Goal: Task Accomplishment & Management: Manage account settings

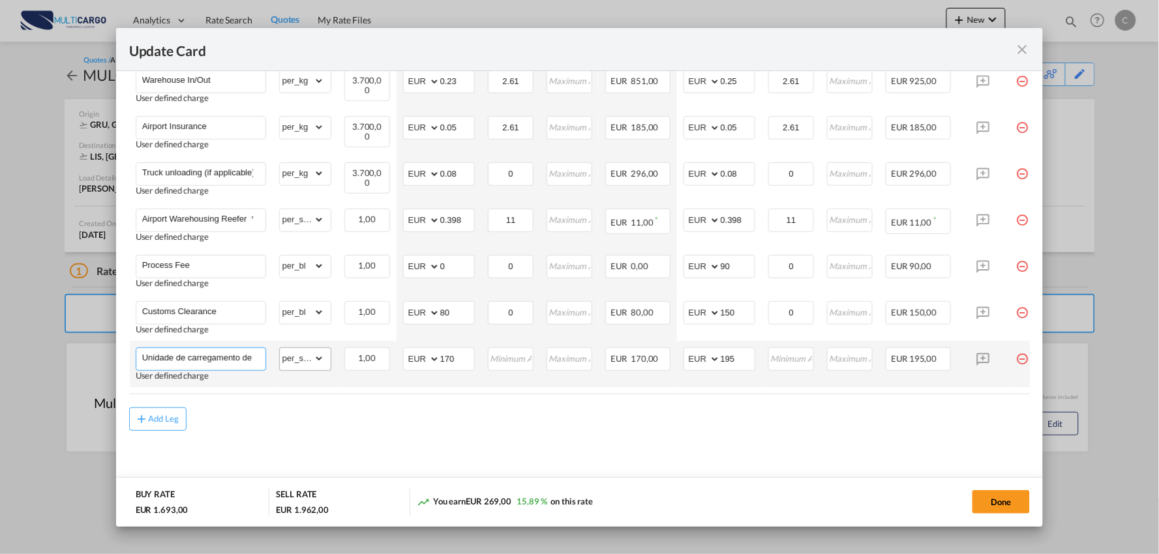
scroll to position [0, 91]
drag, startPoint x: 278, startPoint y: 356, endPoint x: 333, endPoint y: 355, distance: 55.5
click at [333, 355] on tr "Unidade de carregamento de temperatura controlada User defined charge Please En…" at bounding box center [591, 364] width 924 height 46
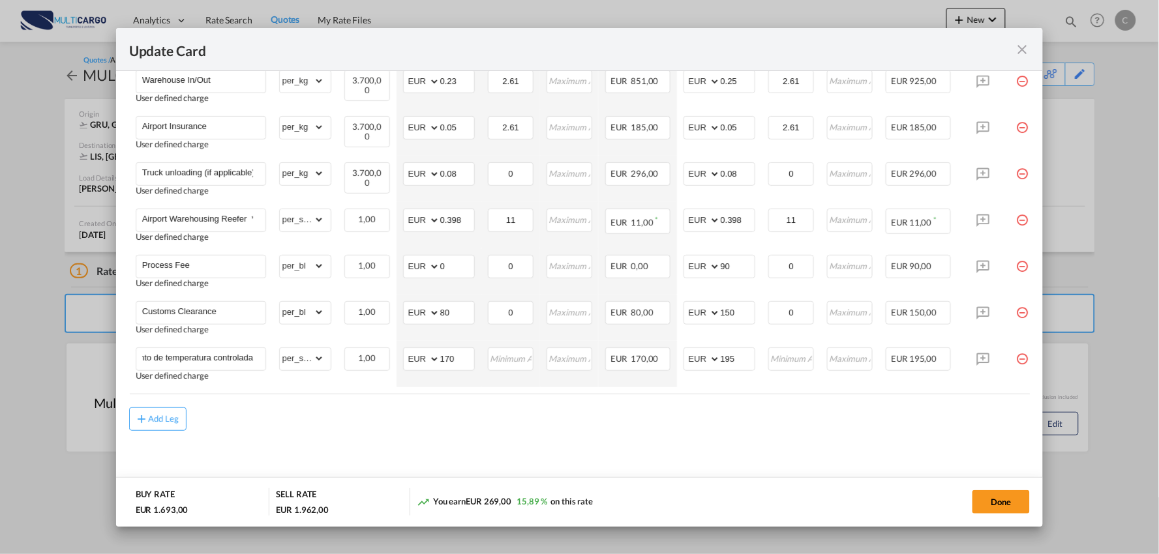
click at [419, 441] on md-content "Freight Please enter leg name Leg Name Already Exists Delete Leg Sub Total AED …" at bounding box center [579, 181] width 901 height 626
click at [447, 426] on div "Add Leg" at bounding box center [579, 419] width 901 height 23
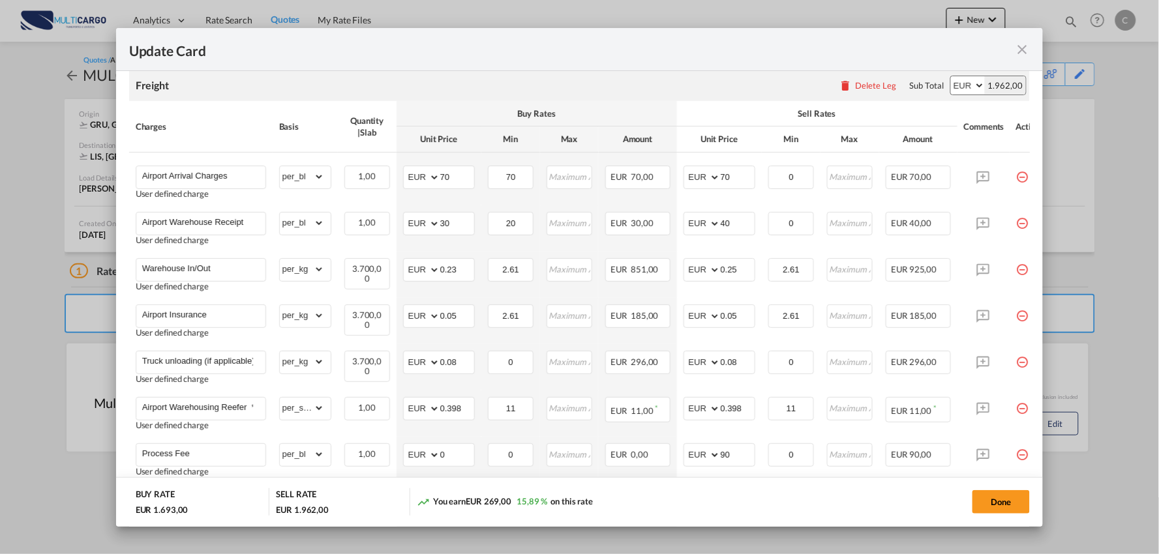
scroll to position [271, 0]
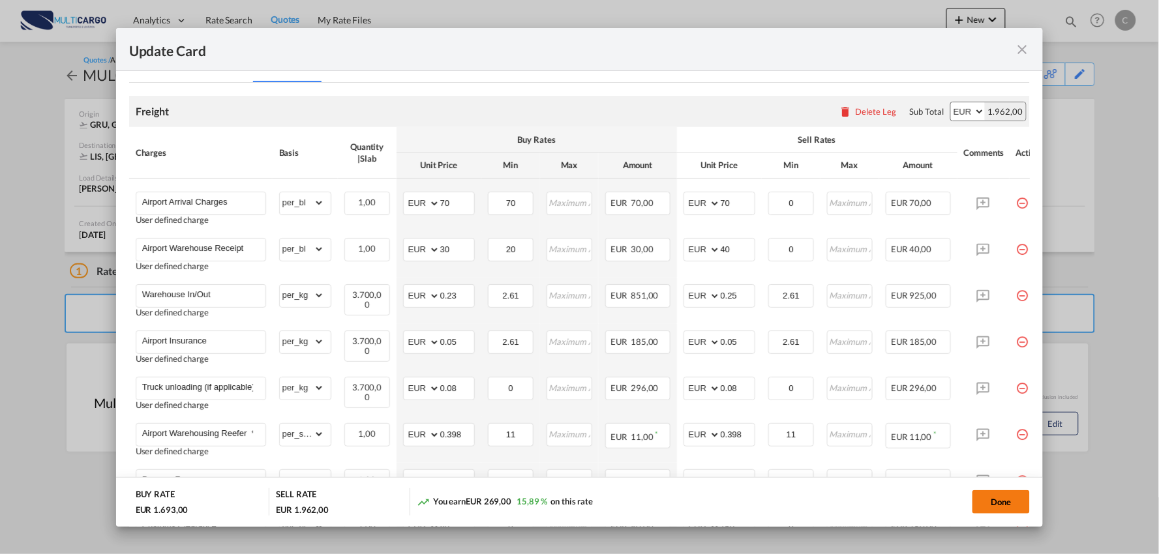
click at [1003, 500] on button "Done" at bounding box center [1001, 502] width 57 height 23
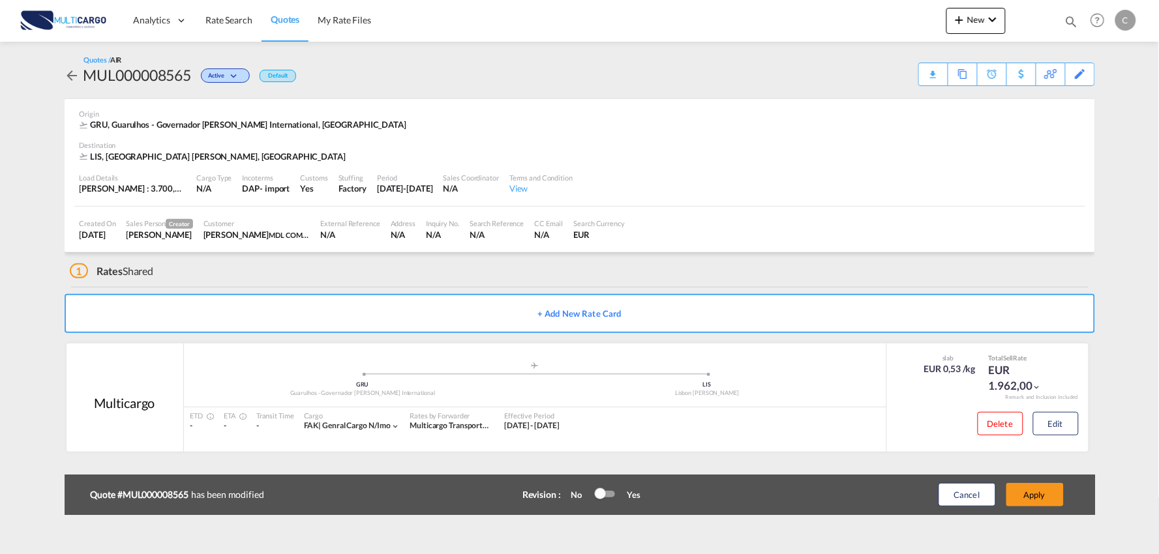
click at [1053, 496] on button "Apply" at bounding box center [1035, 494] width 57 height 23
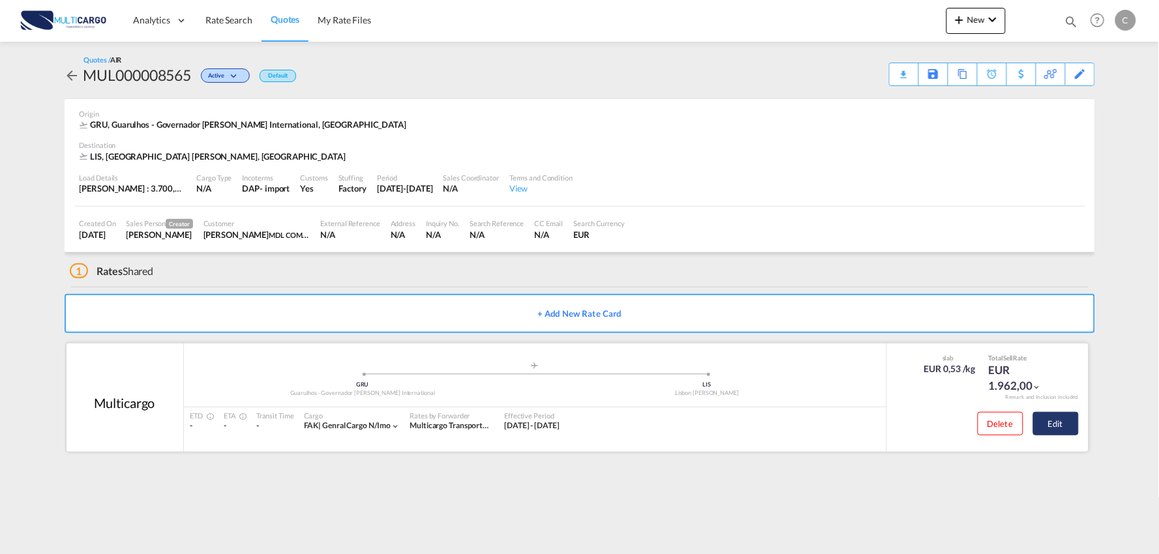
click at [1062, 425] on button "Edit" at bounding box center [1056, 423] width 46 height 23
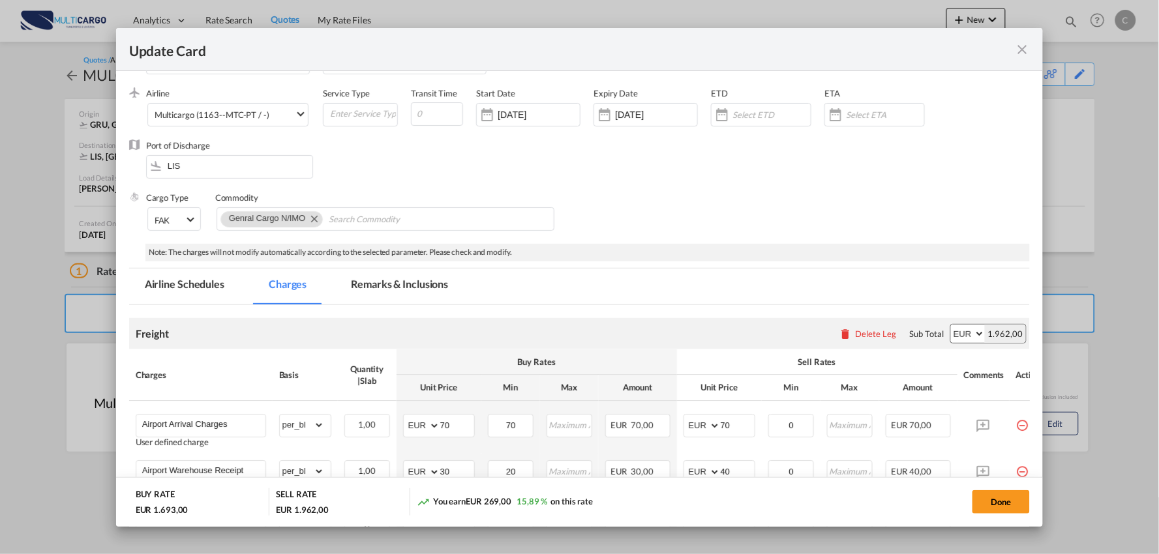
scroll to position [72, 0]
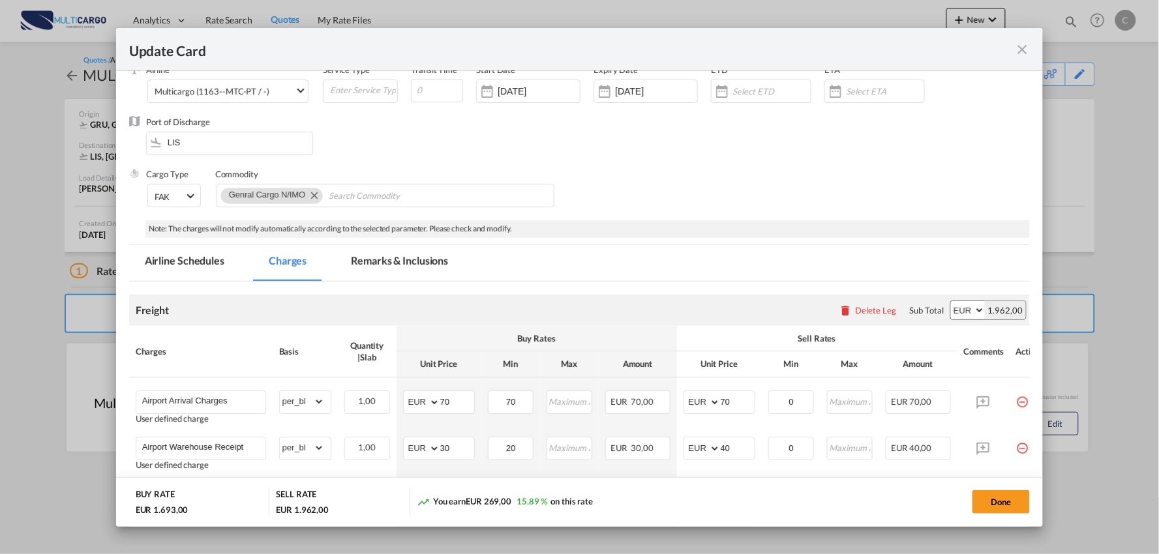
click at [387, 262] on md-tab-item "Remarks & Inclusions" at bounding box center [399, 263] width 129 height 36
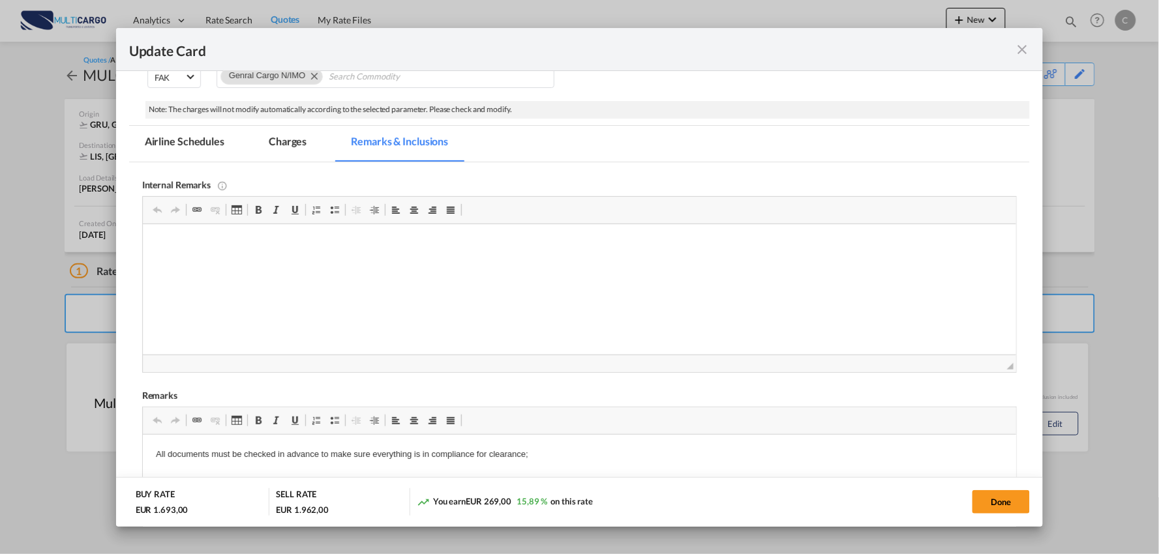
scroll to position [434, 0]
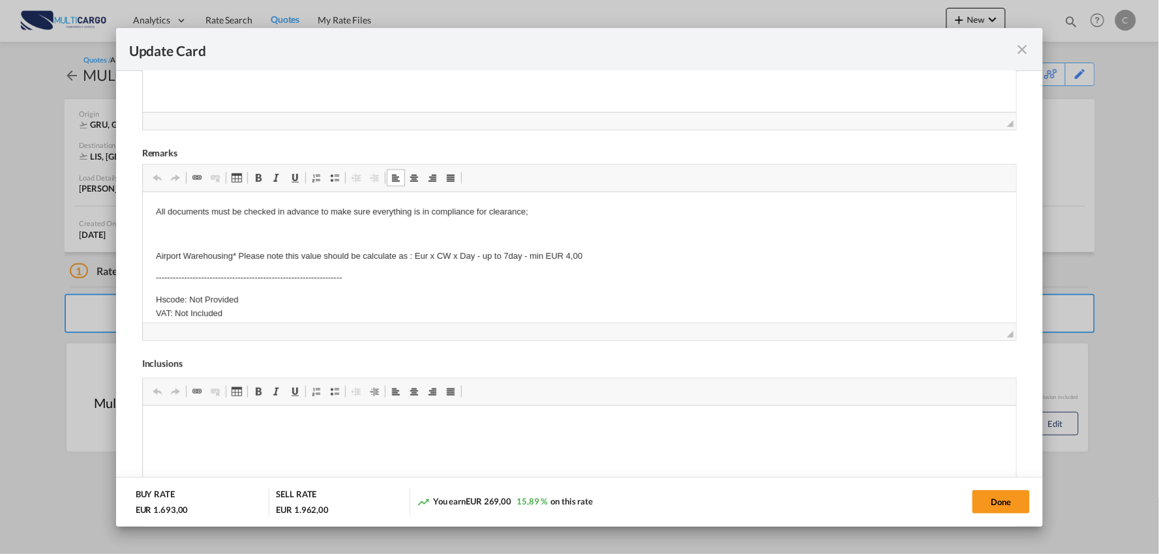
drag, startPoint x: 570, startPoint y: 253, endPoint x: 568, endPoint y: 310, distance: 56.8
click at [571, 253] on p "Airport Warehousing* Please note this value should be calculate as : Eur x CW x…" at bounding box center [579, 256] width 848 height 14
click at [155, 259] on p "Airport Warehousing* Please note this value should be calculate as : Eur x CW x…" at bounding box center [579, 256] width 848 height 14
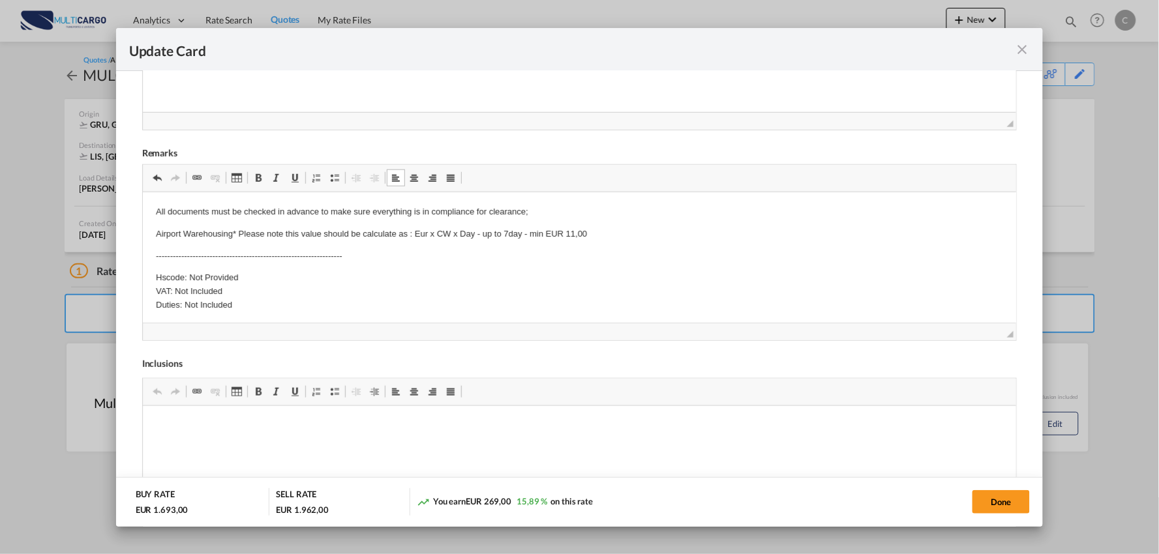
click at [156, 206] on p "All documents must be checked in advance to make sure everything is in complian…" at bounding box center [579, 212] width 848 height 14
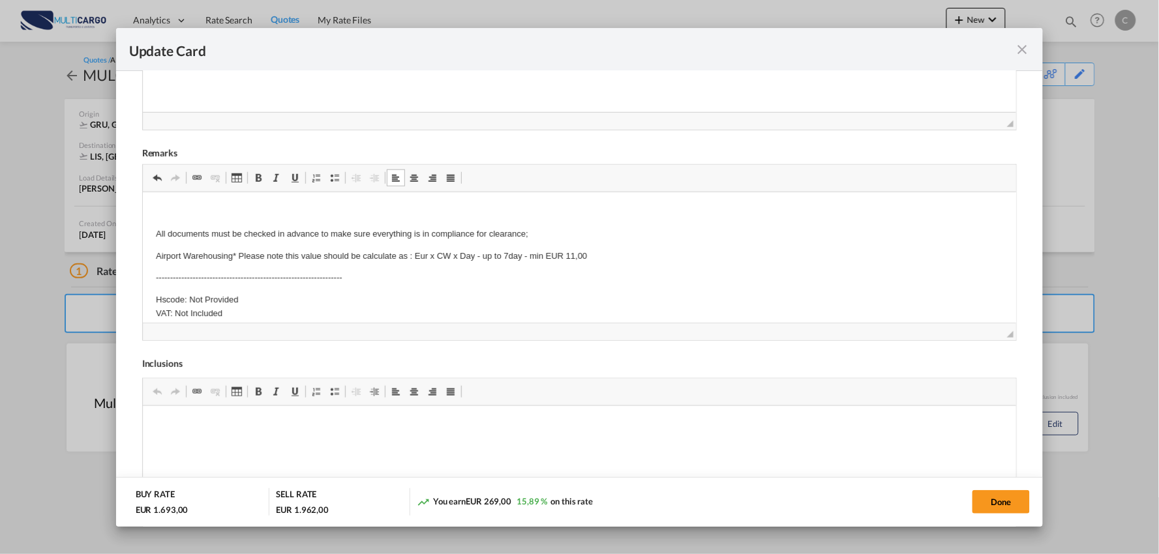
click at [159, 208] on p "Editor de texto enriquecido, editor5" at bounding box center [579, 212] width 848 height 14
click at [353, 209] on p "Excluidas Inspecções e controlos aduaneiros, Chedd(caso necessário)" at bounding box center [579, 212] width 848 height 14
click at [446, 209] on p "Excluidas Inspecções e controlos aduaneiros, Chedd (caso necessário)" at bounding box center [579, 212] width 848 height 14
drag, startPoint x: 446, startPoint y: 207, endPoint x: 356, endPoint y: 206, distance: 90.0
click at [356, 206] on p "Excluidas Inspecções e controlos aduaneiros, Chedd (caso necessário)" at bounding box center [579, 212] width 848 height 14
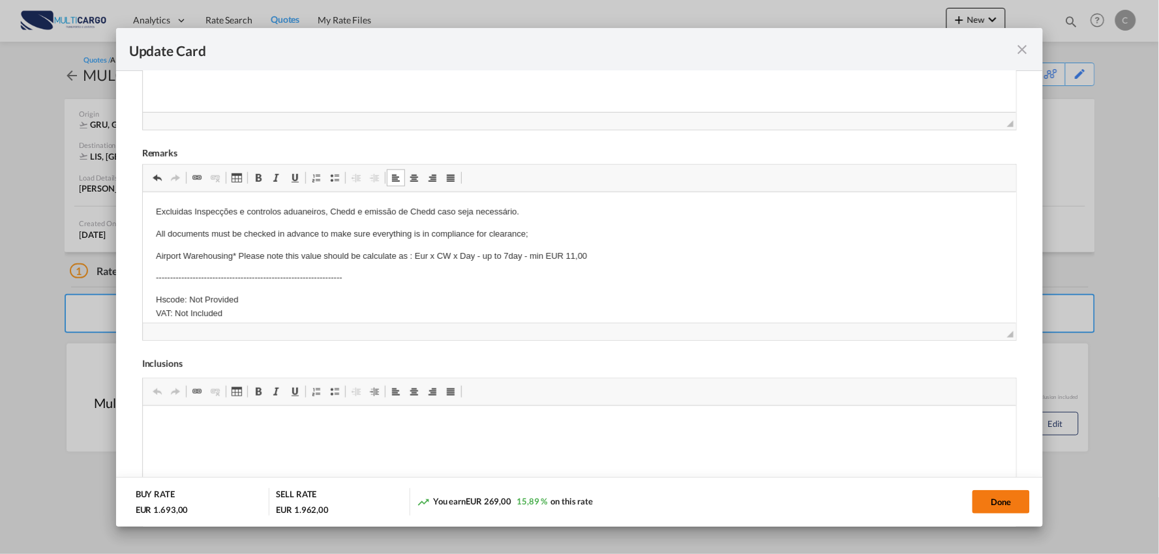
click at [1014, 504] on button "Done" at bounding box center [1001, 502] width 57 height 23
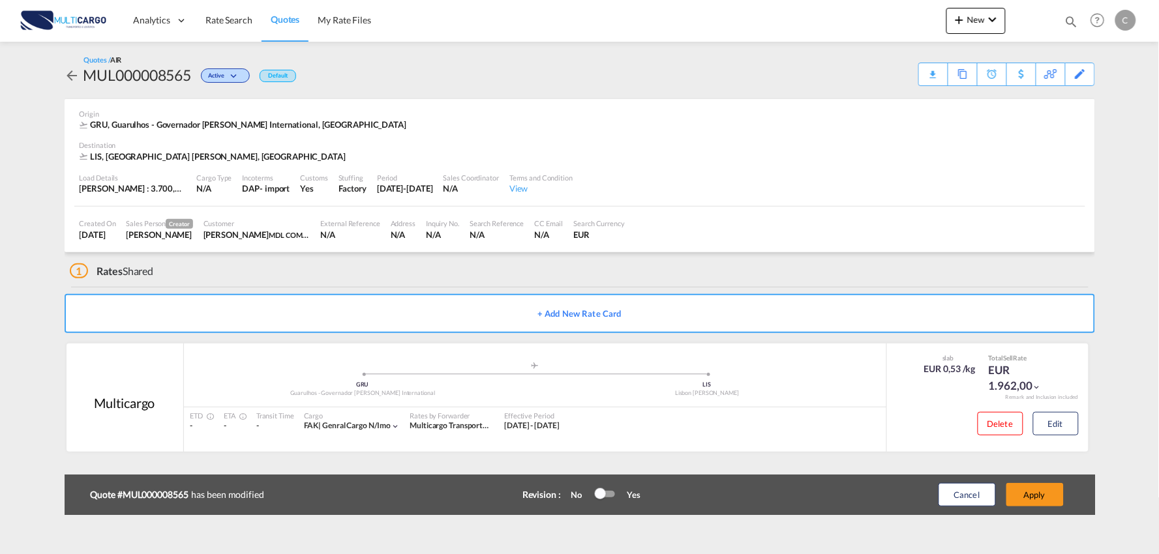
scroll to position [131, 0]
click at [1049, 494] on button "Apply" at bounding box center [1035, 494] width 57 height 23
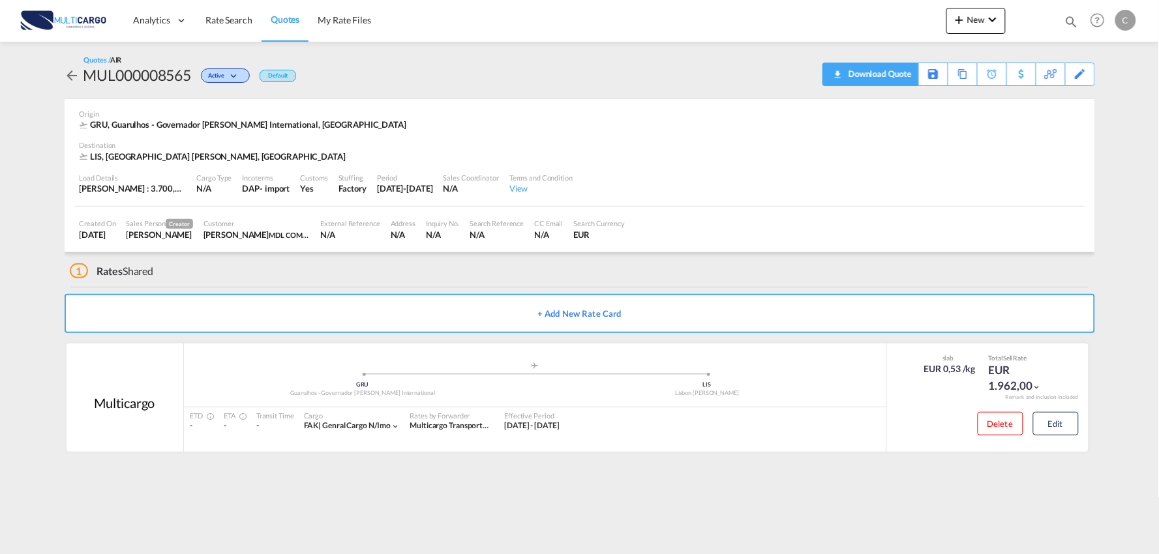
click at [899, 72] on div "Download Quote" at bounding box center [878, 73] width 67 height 21
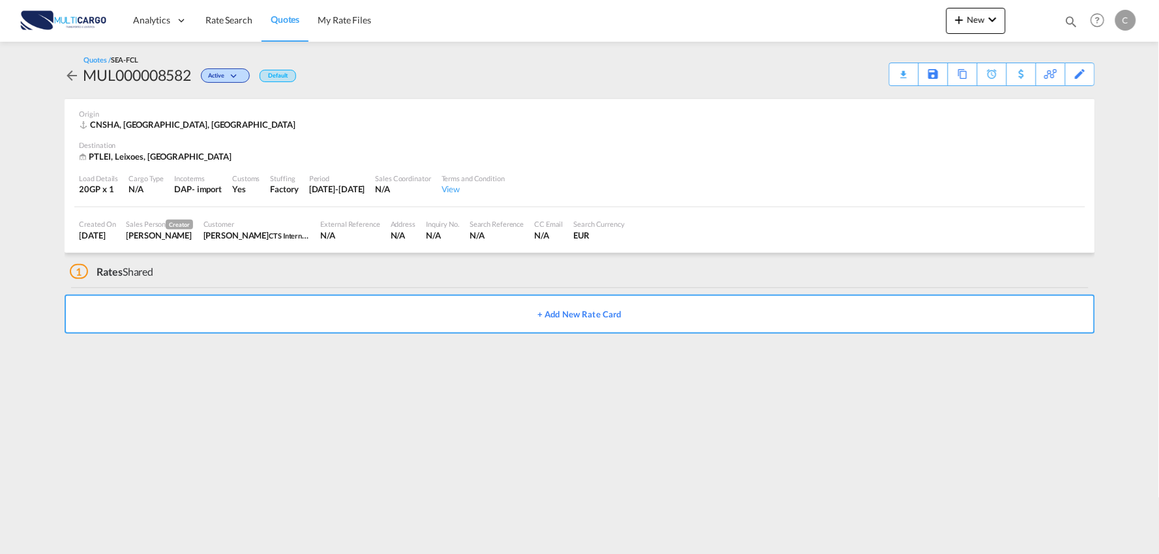
click at [377, 338] on div "+ Add New Rate Card" at bounding box center [580, 313] width 1031 height 50
click at [295, 267] on div "1 Rates Shared" at bounding box center [582, 268] width 1025 height 31
